Goal: Information Seeking & Learning: Learn about a topic

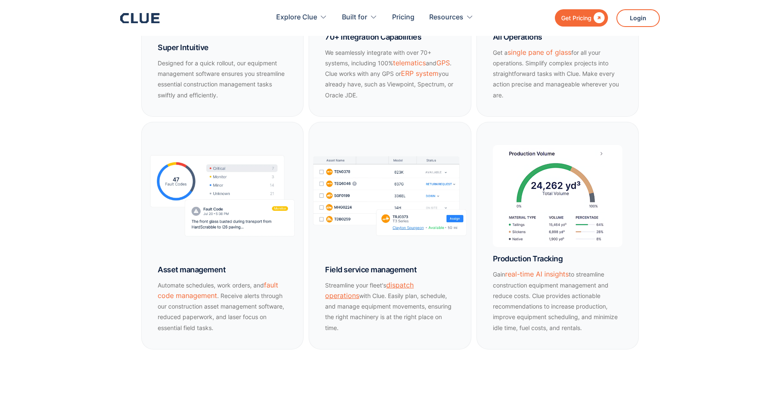
click at [414, 296] on link "dispatch operations" at bounding box center [369, 290] width 89 height 19
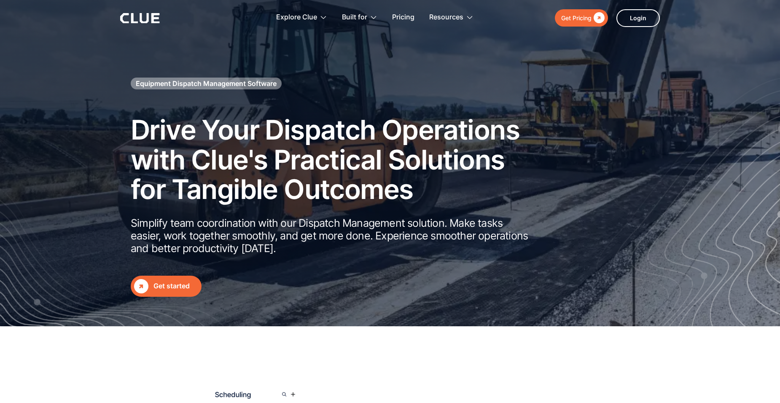
click at [175, 284] on div "Get started" at bounding box center [175, 286] width 45 height 11
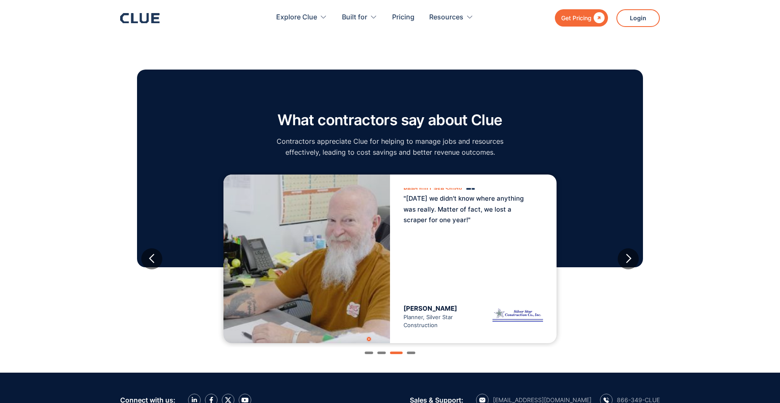
scroll to position [759, 0]
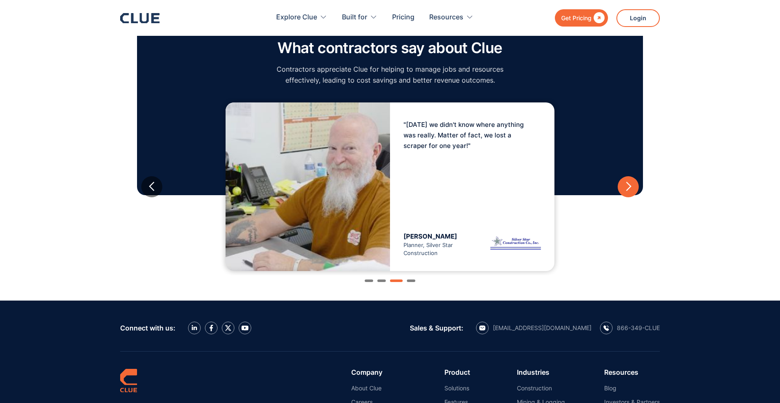
click at [627, 185] on div "next slide" at bounding box center [628, 186] width 11 height 11
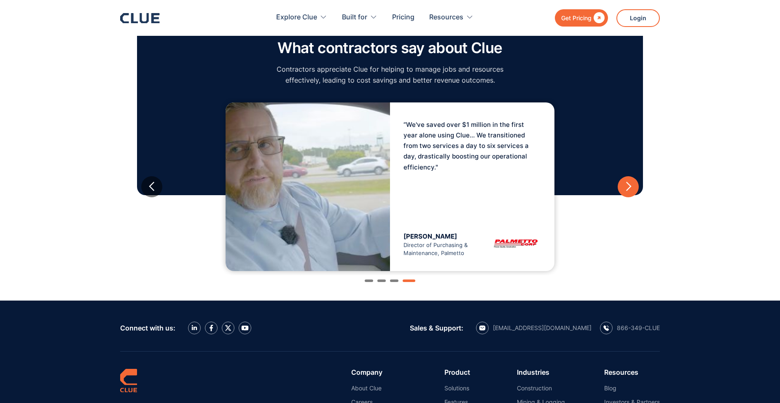
click at [626, 185] on div "next slide" at bounding box center [628, 186] width 11 height 11
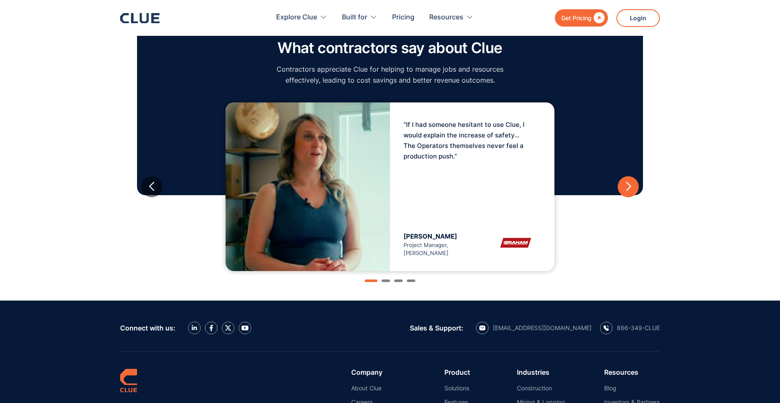
click at [624, 185] on div "next slide" at bounding box center [628, 186] width 11 height 11
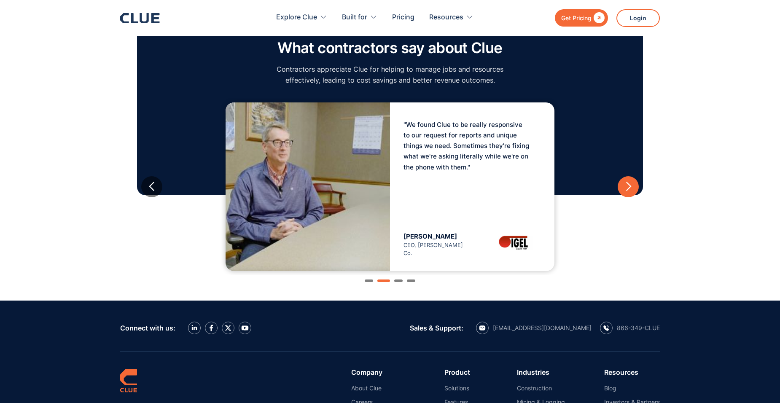
click at [626, 185] on div "next slide" at bounding box center [628, 186] width 11 height 11
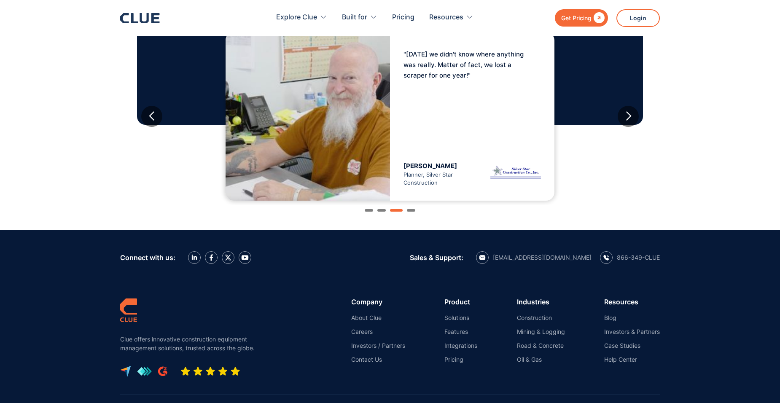
scroll to position [927, 0]
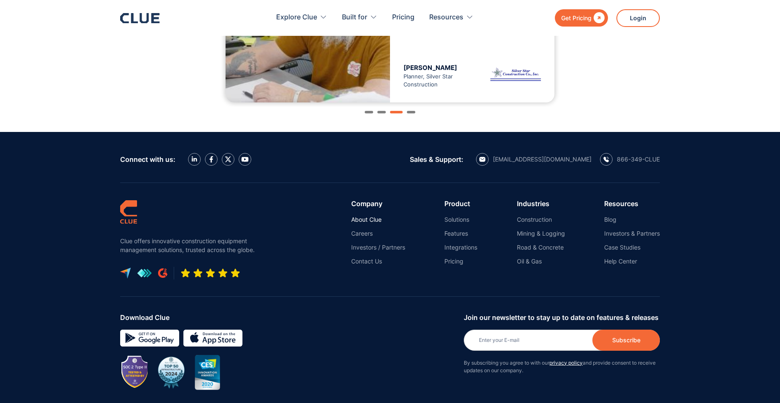
click at [365, 220] on link "About Clue" at bounding box center [378, 220] width 54 height 8
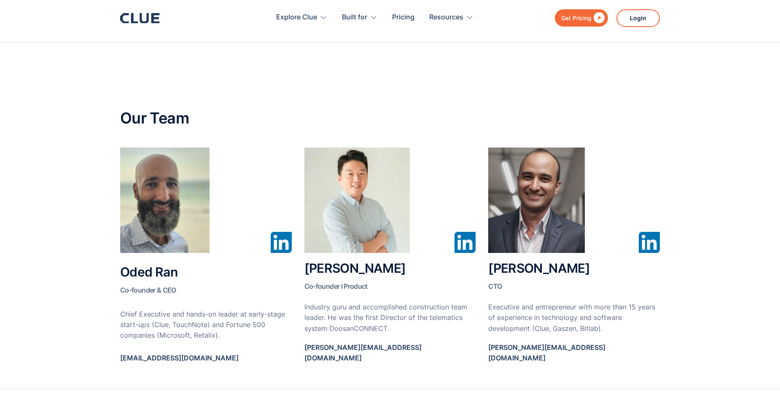
scroll to position [379, 0]
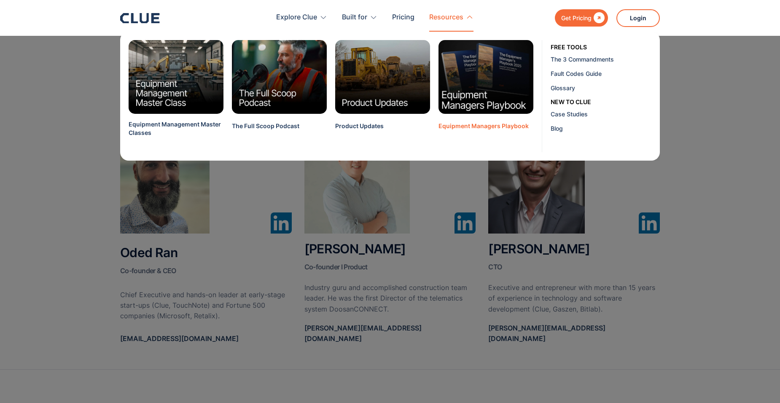
click at [476, 61] on img at bounding box center [486, 76] width 105 height 81
